Goal: Task Accomplishment & Management: Complete application form

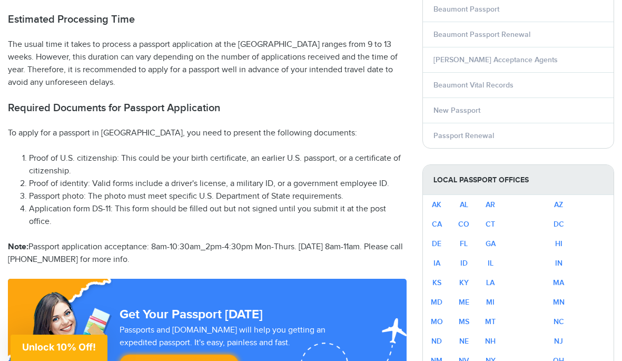
scroll to position [497, 0]
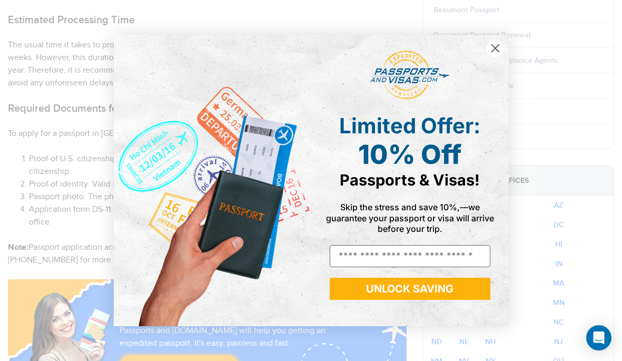
click at [495, 43] on circle "Close dialog" at bounding box center [495, 48] width 17 height 17
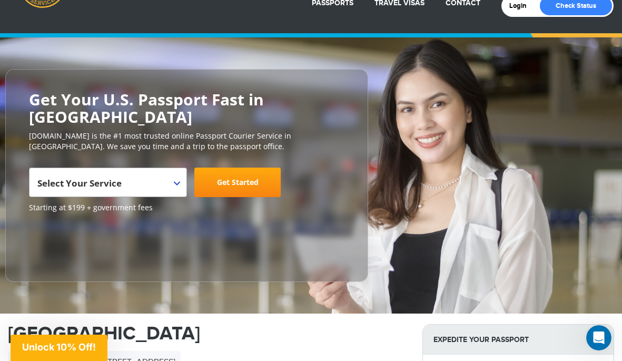
scroll to position [0, 0]
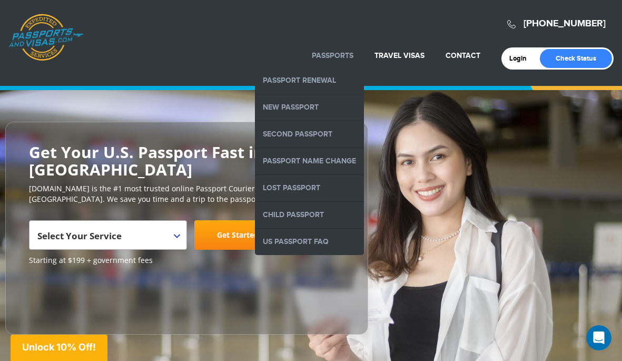
click at [336, 52] on link "Passports" at bounding box center [333, 55] width 42 height 9
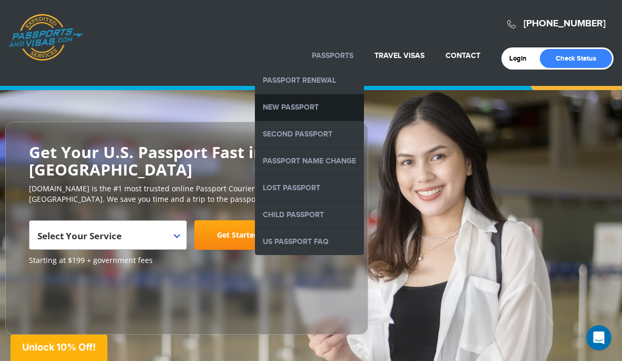
click at [304, 108] on link "New Passport" at bounding box center [309, 107] width 109 height 26
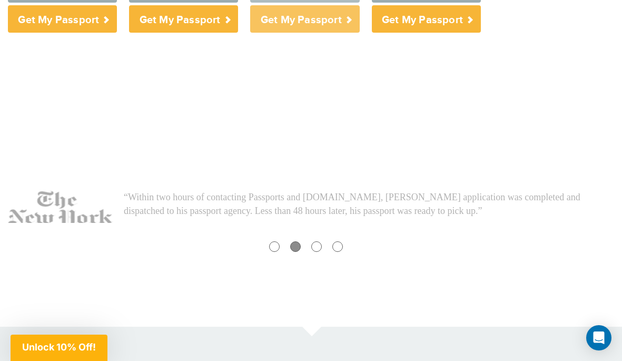
scroll to position [601, 0]
